Goal: Transaction & Acquisition: Book appointment/travel/reservation

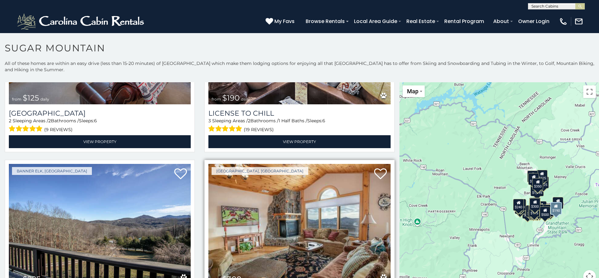
scroll to position [2303, 0]
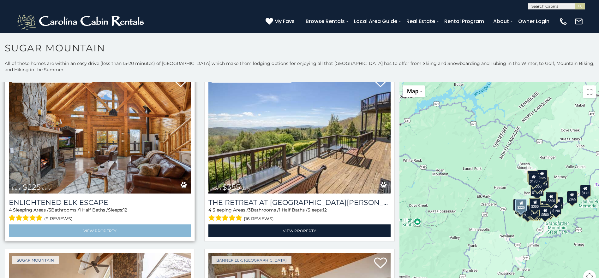
scroll to position [1483, 0]
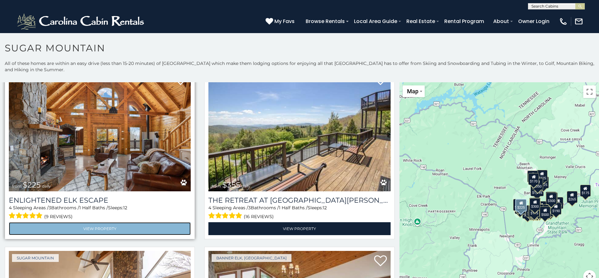
click at [61, 222] on link "View Property" at bounding box center [100, 228] width 182 height 13
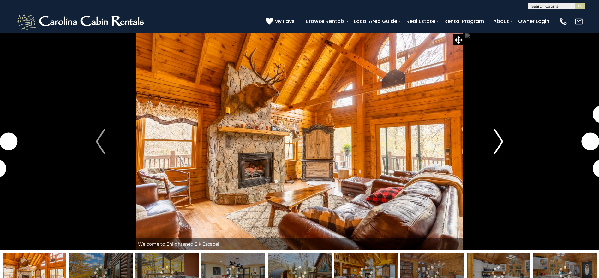
click at [496, 138] on img "Next" at bounding box center [497, 141] width 9 height 25
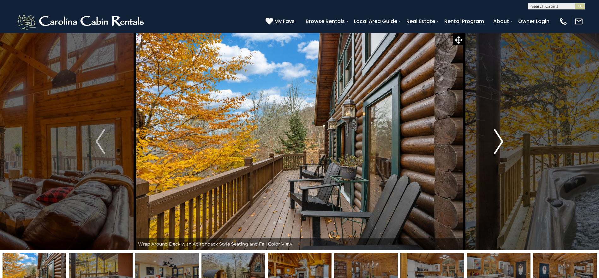
click at [496, 138] on img "Next" at bounding box center [497, 141] width 9 height 25
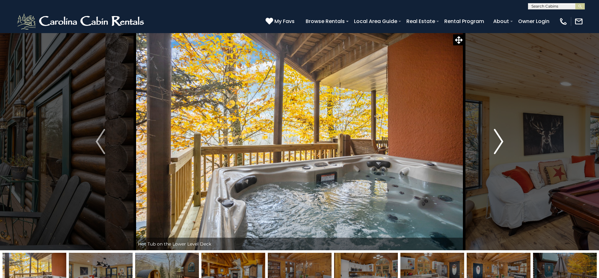
click at [498, 138] on img "Next" at bounding box center [497, 141] width 9 height 25
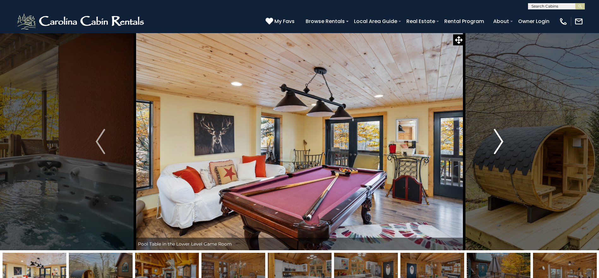
click at [499, 138] on img "Next" at bounding box center [497, 141] width 9 height 25
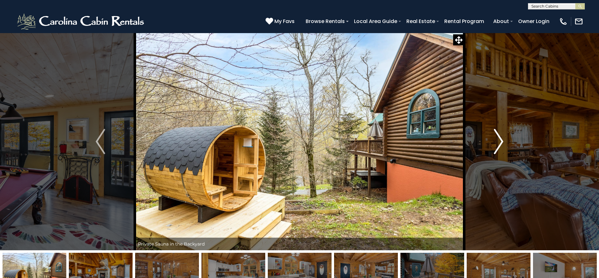
click at [493, 145] on img "Next" at bounding box center [497, 141] width 9 height 25
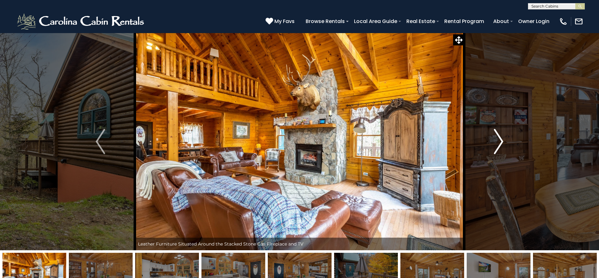
click at [493, 145] on img "Next" at bounding box center [497, 141] width 9 height 25
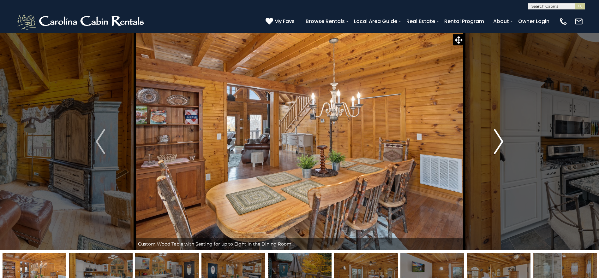
click at [493, 144] on img "Next" at bounding box center [497, 141] width 9 height 25
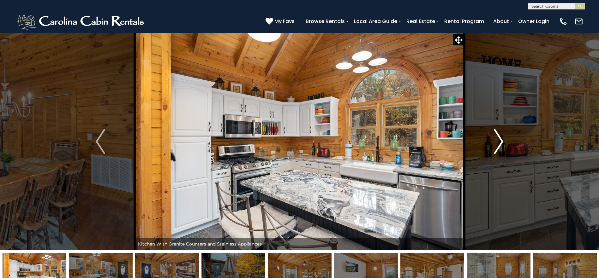
click at [495, 141] on img "Next" at bounding box center [497, 141] width 9 height 25
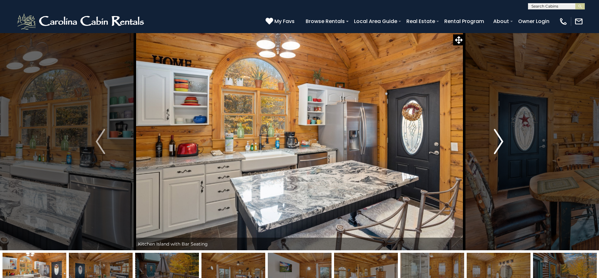
click at [495, 141] on img "Next" at bounding box center [497, 141] width 9 height 25
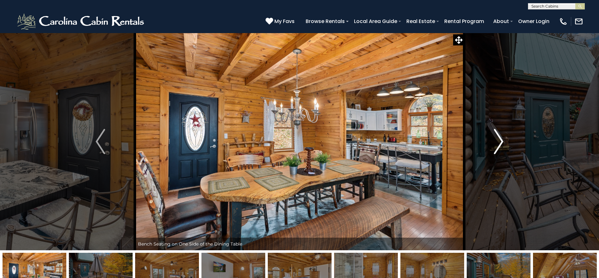
click at [495, 141] on img "Next" at bounding box center [497, 141] width 9 height 25
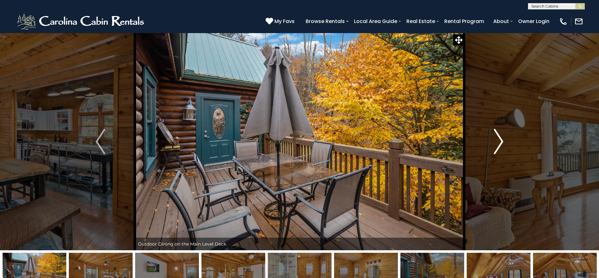
click at [494, 139] on img "Next" at bounding box center [497, 141] width 9 height 25
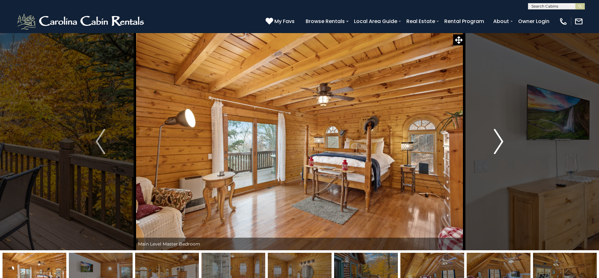
click at [493, 139] on img "Next" at bounding box center [497, 141] width 9 height 25
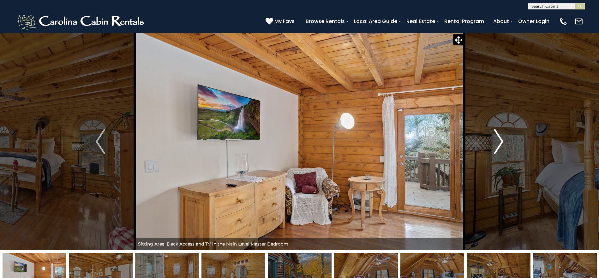
click at [492, 136] on button "Next" at bounding box center [498, 142] width 69 height 218
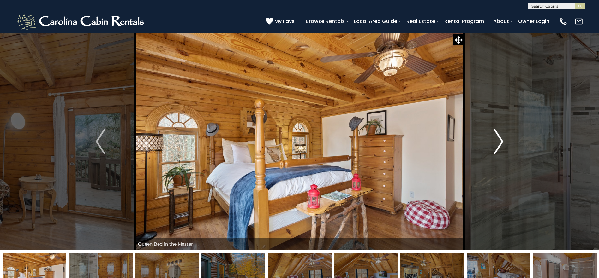
click at [494, 137] on img "Next" at bounding box center [497, 141] width 9 height 25
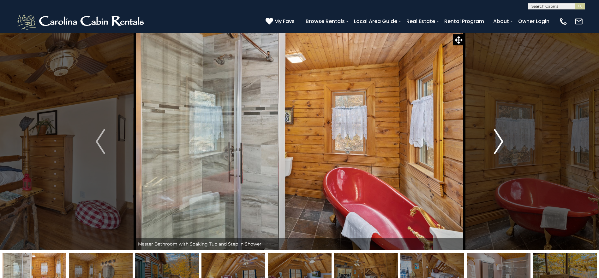
click at [495, 141] on img "Next" at bounding box center [497, 141] width 9 height 25
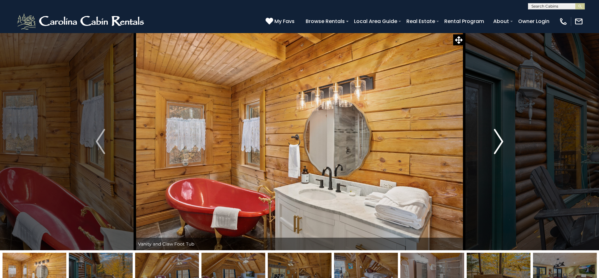
click at [491, 146] on button "Next" at bounding box center [498, 142] width 69 height 218
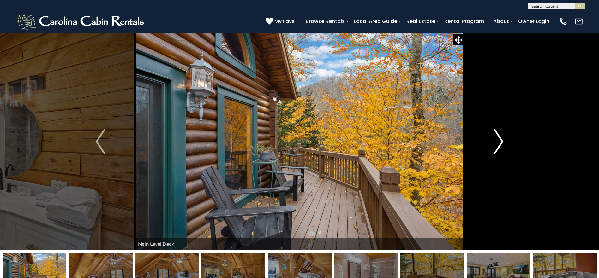
click at [502, 142] on img "Next" at bounding box center [497, 141] width 9 height 25
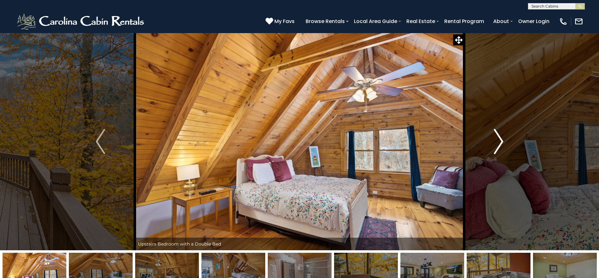
drag, startPoint x: 500, startPoint y: 127, endPoint x: 498, endPoint y: 136, distance: 9.4
click at [500, 127] on button "Next" at bounding box center [498, 142] width 69 height 218
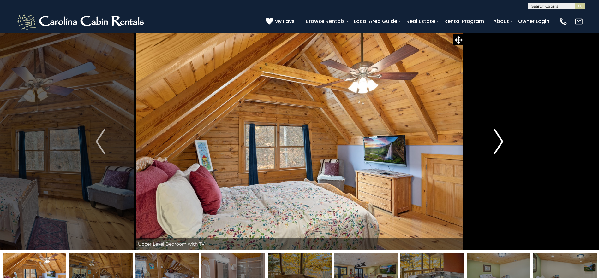
click at [498, 137] on img "Next" at bounding box center [497, 141] width 9 height 25
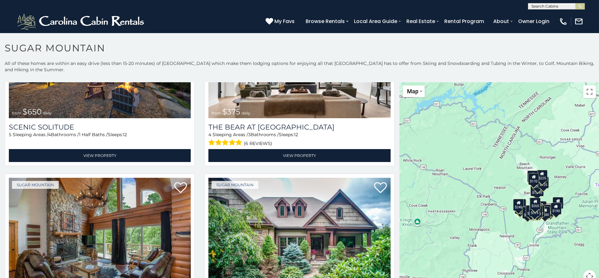
scroll to position [32, 0]
